Goal: Task Accomplishment & Management: Use online tool/utility

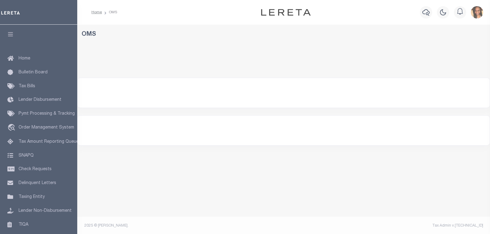
select select "200"
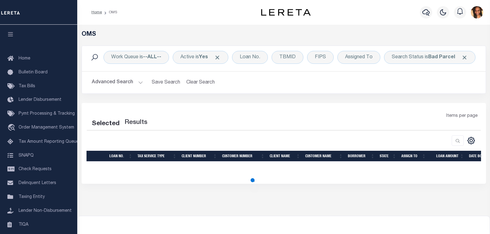
select select "200"
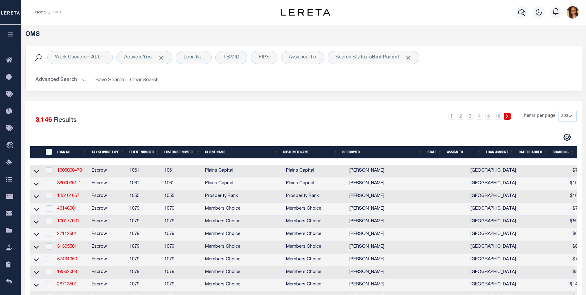
click at [53, 83] on button "Advanced Search" at bounding box center [61, 80] width 51 height 12
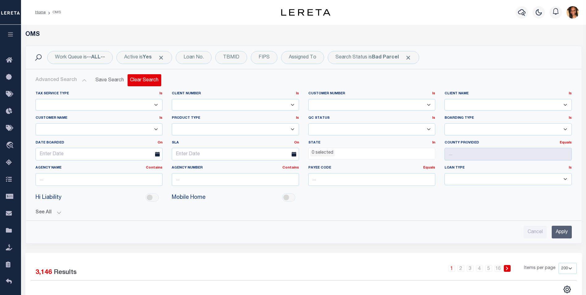
click at [148, 80] on button "Clear Search" at bounding box center [145, 80] width 34 height 12
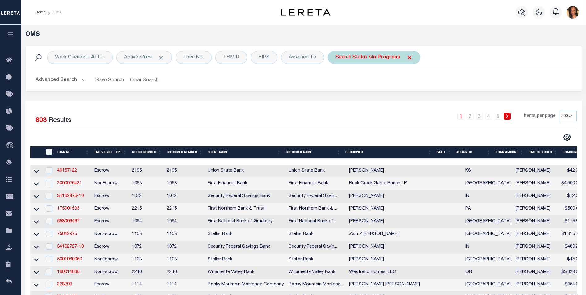
click at [387, 55] on b "In Progress" at bounding box center [386, 57] width 28 height 5
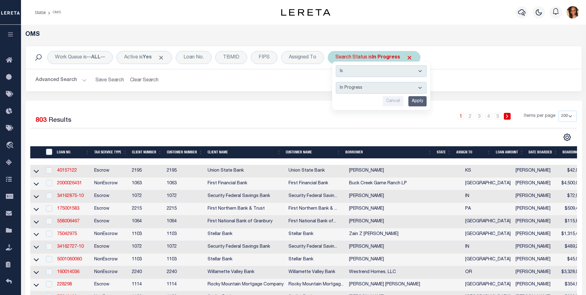
click at [365, 87] on select "Automated Search Bad Parcel Complete Duplicate Parcel High Dollar Reporting In …" at bounding box center [381, 88] width 91 height 12
select select "BP"
click at [336, 82] on select "Automated Search Bad Parcel Complete Duplicate Parcel High Dollar Reporting In …" at bounding box center [381, 88] width 91 height 12
click at [413, 99] on input "Apply" at bounding box center [417, 101] width 18 height 10
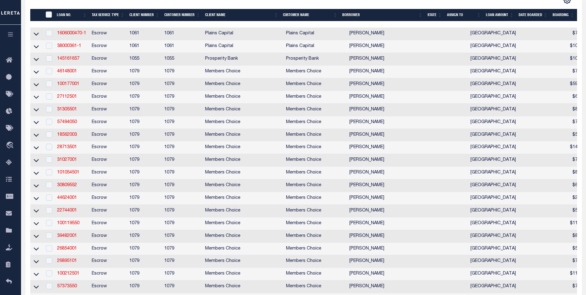
scroll to position [62, 0]
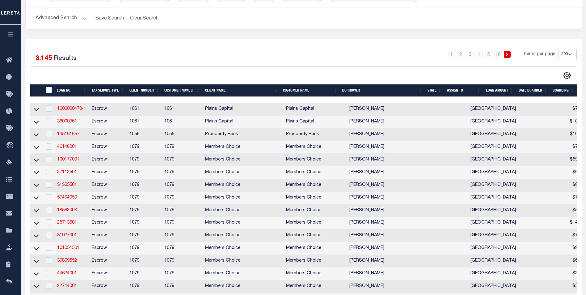
click at [437, 91] on th "State" at bounding box center [434, 90] width 19 height 13
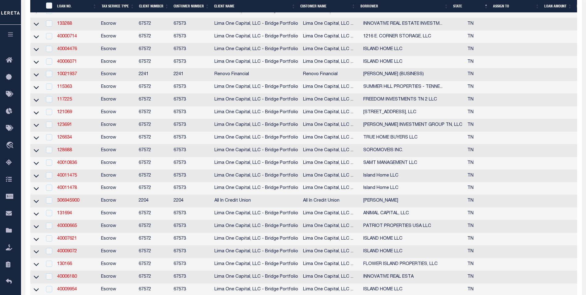
scroll to position [0, 0]
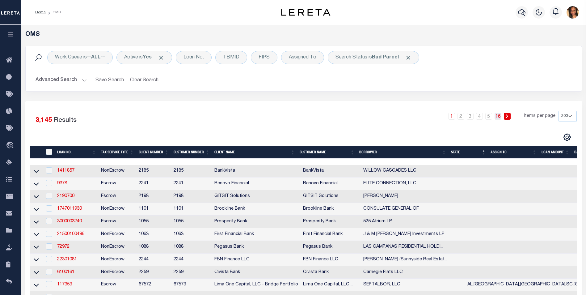
click at [490, 117] on link "16" at bounding box center [498, 116] width 7 height 7
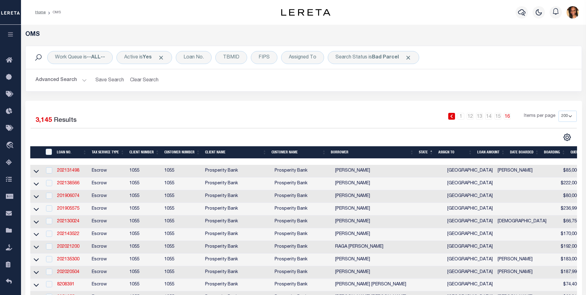
click at [62, 82] on button "Advanced Search" at bounding box center [61, 80] width 51 height 12
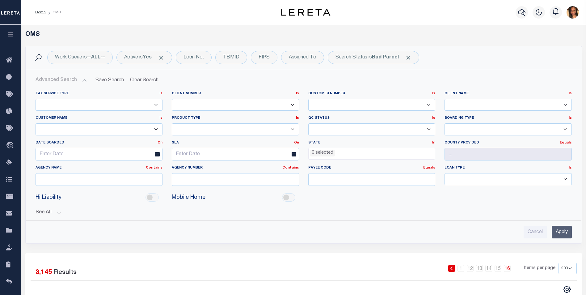
click at [349, 152] on ul "0 selected" at bounding box center [372, 152] width 127 height 8
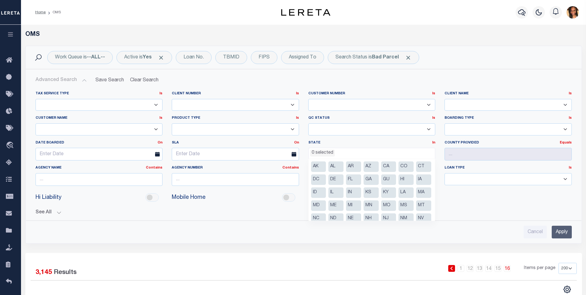
click at [333, 166] on li "AL" at bounding box center [335, 166] width 15 height 11
select select "AL"
click at [490, 230] on input "Apply" at bounding box center [562, 232] width 20 height 13
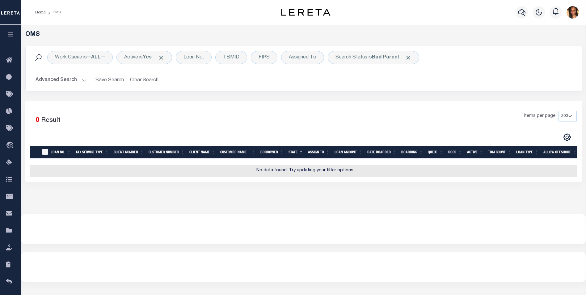
click at [50, 78] on button "Advanced Search" at bounding box center [61, 80] width 51 height 12
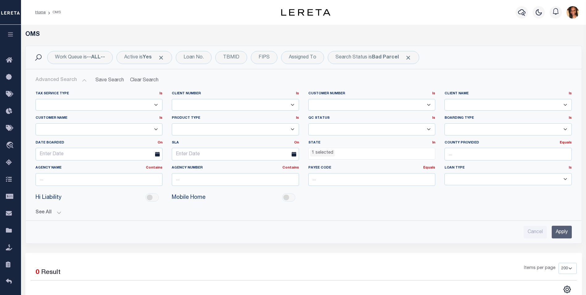
click at [353, 155] on ul "1 selected" at bounding box center [372, 152] width 127 height 8
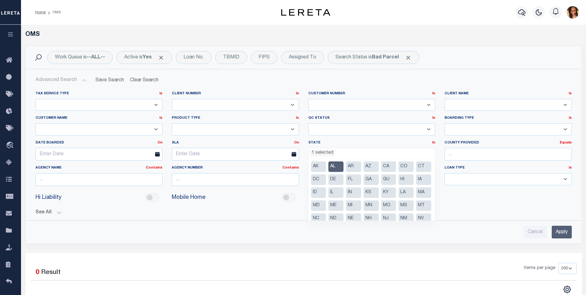
click at [379, 178] on li "GA" at bounding box center [371, 179] width 15 height 11
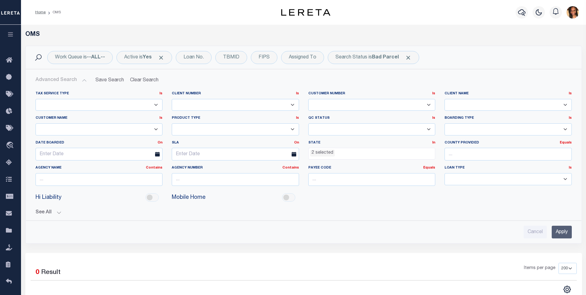
click at [490, 231] on input "Apply" at bounding box center [562, 232] width 20 height 13
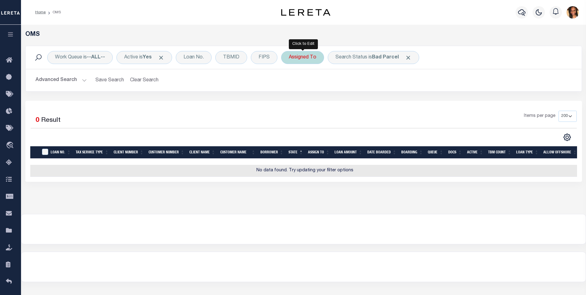
click at [307, 60] on div "Assigned To" at bounding box center [302, 57] width 43 height 13
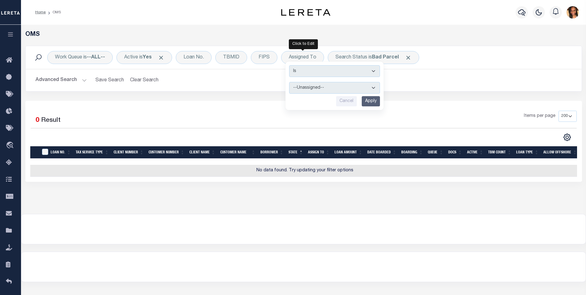
click at [62, 82] on button "Advanced Search" at bounding box center [61, 80] width 51 height 12
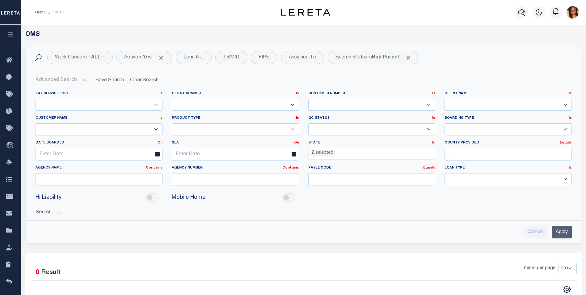
click at [352, 152] on ul "2 selected" at bounding box center [372, 152] width 127 height 8
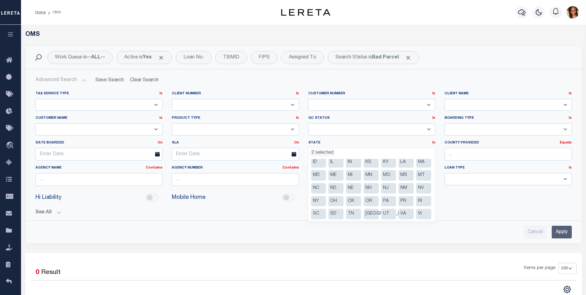
scroll to position [0, 0]
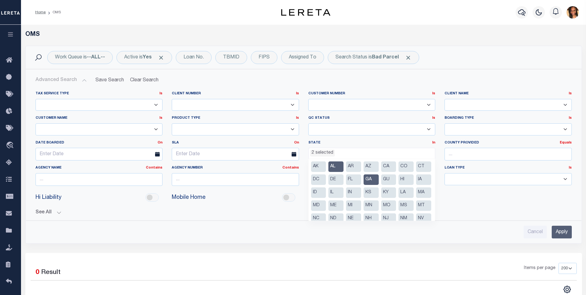
click at [361, 182] on li "FL" at bounding box center [353, 179] width 15 height 11
click at [358, 167] on li "AR" at bounding box center [353, 166] width 15 height 11
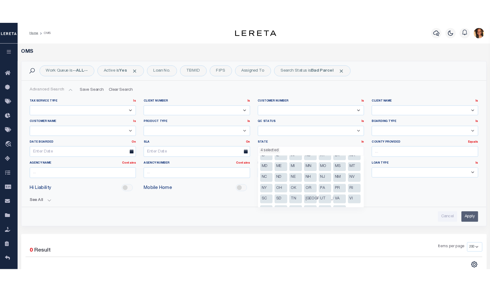
scroll to position [31, 0]
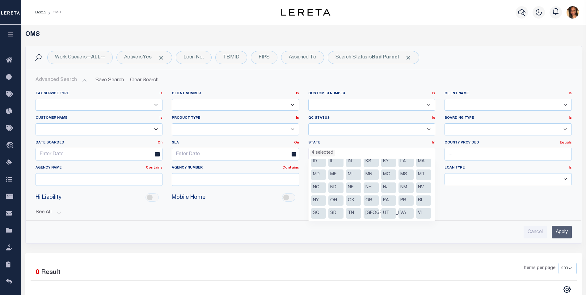
click at [416, 167] on li "MA" at bounding box center [423, 161] width 15 height 11
click at [399, 180] on li "MS" at bounding box center [406, 174] width 15 height 11
click at [399, 167] on li "LA" at bounding box center [406, 161] width 15 height 11
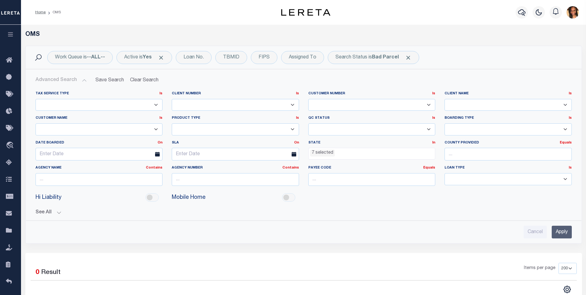
click at [490, 231] on input "Apply" at bounding box center [562, 232] width 20 height 13
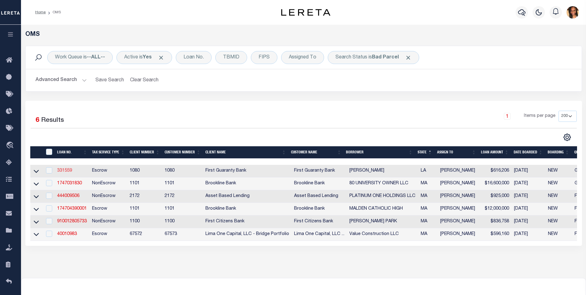
click at [65, 173] on link "331559" at bounding box center [64, 170] width 15 height 4
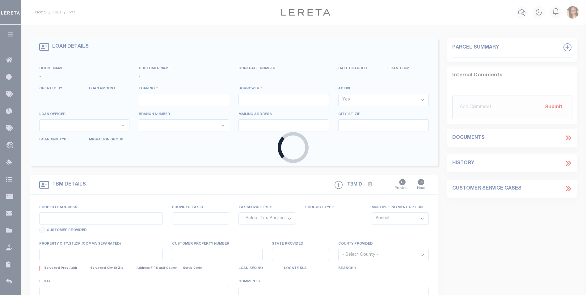
type input "331559"
type input "[PERSON_NAME]"
select select
select select "10"
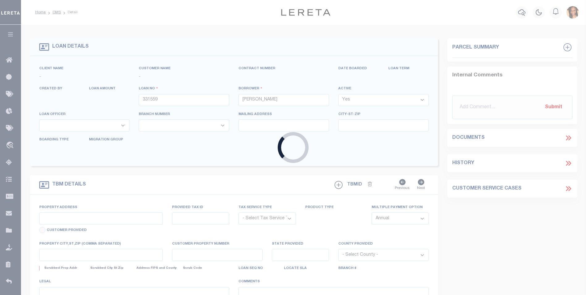
select select "Escrow"
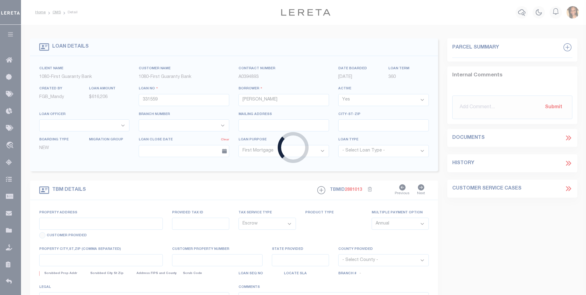
select select "2308"
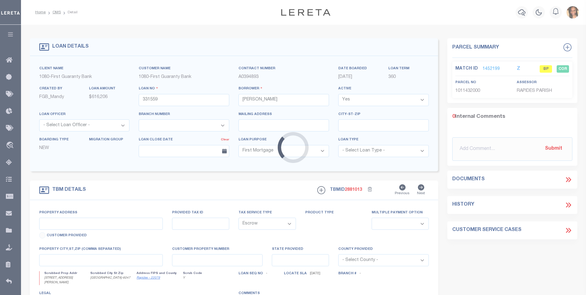
type input "2107 Turner St"
type input "2403803360000400"
select select
type input "Alexandria LA 71301"
type input "260384121"
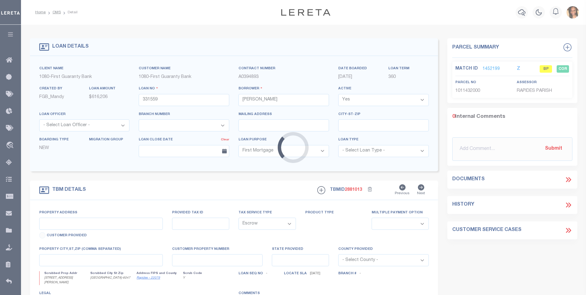
type input "LA"
select select
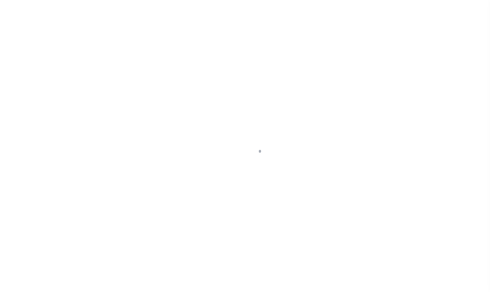
select select "4581"
select select "NonEscrow"
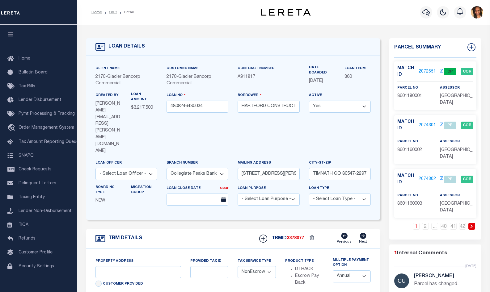
type input "60 TOWNHOME LOTS [GEOGRAPHIC_DATA] FILING 8"
type input "TIMNATH CO 80547"
type input "CO"
select select
select select "2"
